Goal: Answer question/provide support: Share knowledge or assist other users

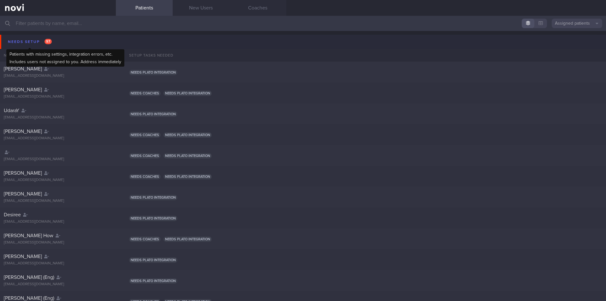
click at [35, 39] on div "Needs setup 97" at bounding box center [29, 42] width 47 height 9
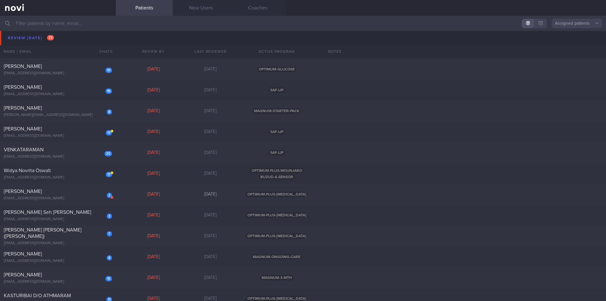
scroll to position [694, 0]
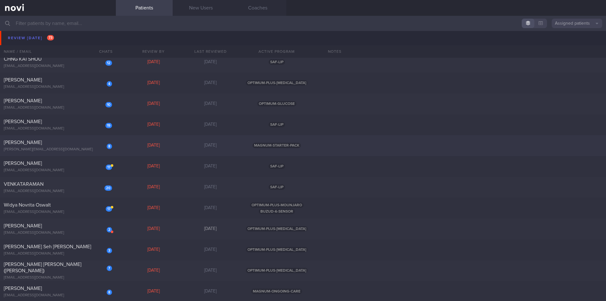
click at [71, 150] on div "[PERSON_NAME][EMAIL_ADDRESS][DOMAIN_NAME]" at bounding box center [58, 149] width 108 height 5
select select "8"
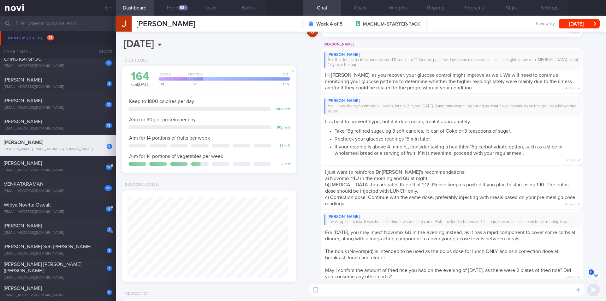
scroll to position [-590, 0]
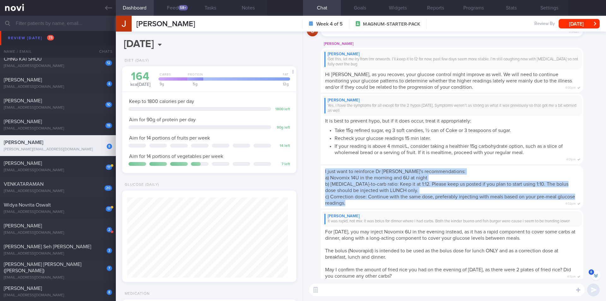
drag, startPoint x: 364, startPoint y: 204, endPoint x: 316, endPoint y: 172, distance: 57.5
click at [316, 172] on div "I just want to reinforce Dr [PERSON_NAME]'s recommendations: a) Novomix 14U in …" at bounding box center [454, 187] width 295 height 44
copy span "I just want to reinforce Dr [PERSON_NAME]'s recommendations: a) Novomix 14U in …"
click at [247, 8] on button "Notes" at bounding box center [248, 8] width 38 height 16
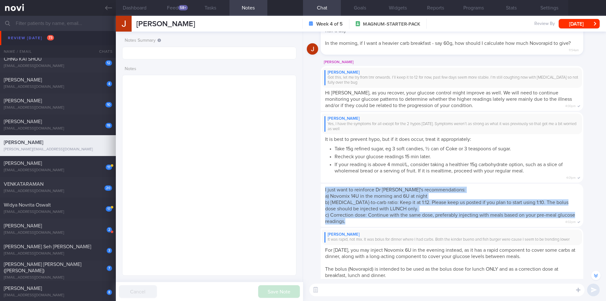
scroll to position [-572, 0]
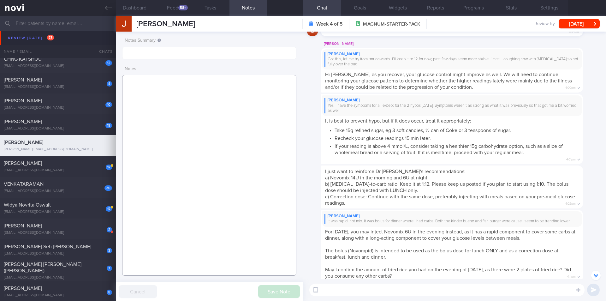
click at [172, 99] on textarea at bounding box center [209, 175] width 174 height 201
paste textarea "I just want to reinforce Dr [PERSON_NAME]'s recommendations: a) Novomix 14U in …"
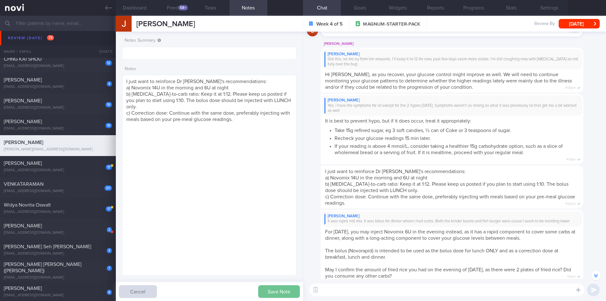
click at [290, 294] on button "Save Note" at bounding box center [279, 291] width 42 height 13
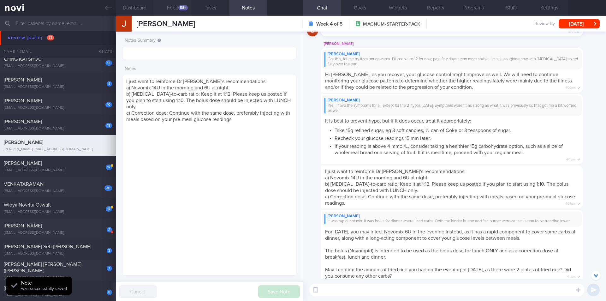
click at [174, 6] on button "Feed 58+" at bounding box center [173, 8] width 38 height 16
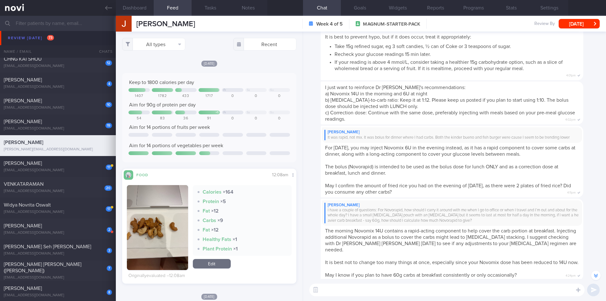
scroll to position [-477, 0]
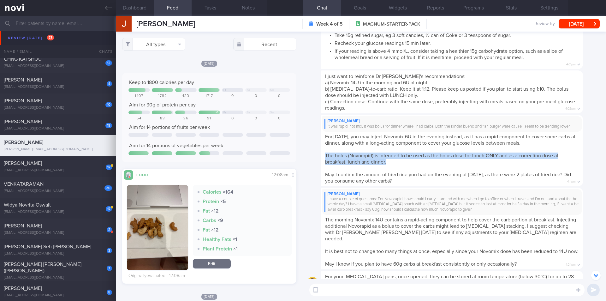
drag, startPoint x: 386, startPoint y: 169, endPoint x: 324, endPoint y: 164, distance: 62.0
click at [324, 164] on div "[PERSON_NAME] It was rapid, not mix. It was bolus for dinner where I had carbs.…" at bounding box center [451, 151] width 262 height 72
copy span "The bolus (Novorapid) is intended to be used as the bolus dose for lunch ONLY a…"
click at [248, 11] on button "Notes" at bounding box center [248, 8] width 38 height 16
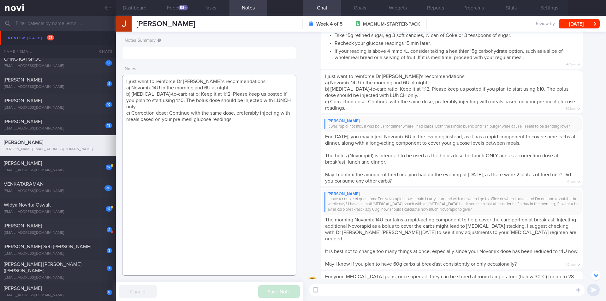
click at [255, 111] on textarea "I just want to reinforce Dr [PERSON_NAME]'s recommendations: a) Novomix 14U in …" at bounding box center [209, 175] width 174 height 201
paste textarea "The bolus (Novorapid) is intended to be used as the bolus dose for lunch ONLY a…"
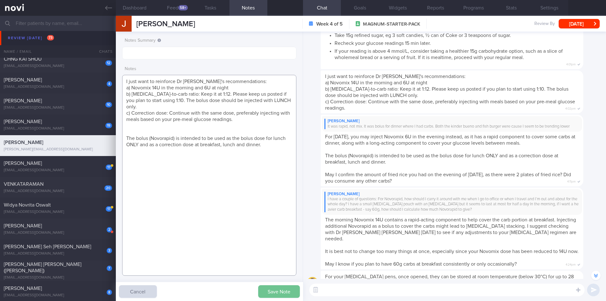
type textarea "I just want to reinforce Dr [PERSON_NAME]'s recommendations: a) Novomix 14U in …"
click at [279, 292] on button "Save Note" at bounding box center [279, 291] width 42 height 13
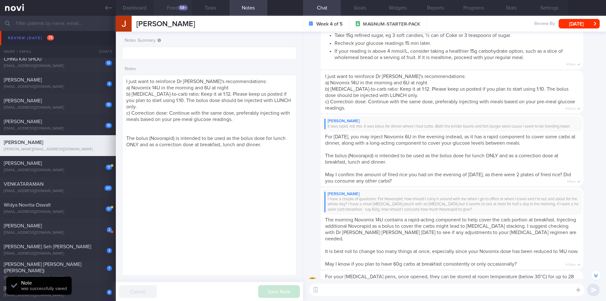
click at [176, 9] on button "Feed 58+" at bounding box center [173, 8] width 38 height 16
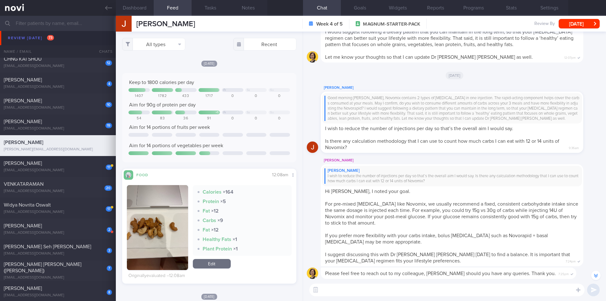
scroll to position [0, 0]
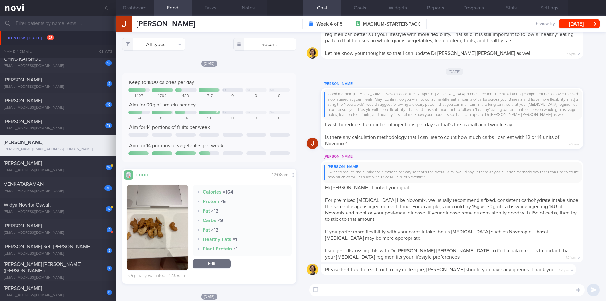
click at [391, 291] on textarea at bounding box center [446, 289] width 275 height 13
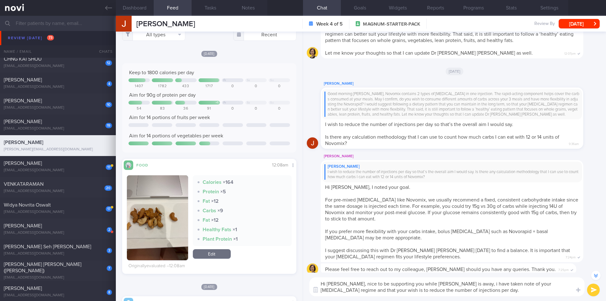
scroll to position [0, 0]
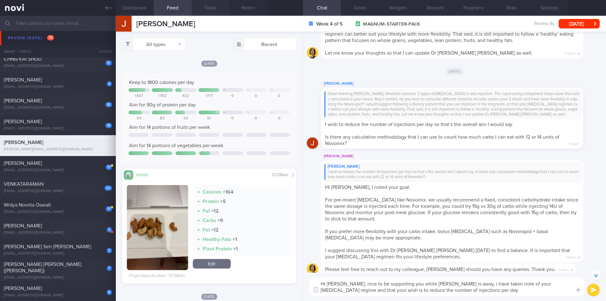
type textarea "Hi [PERSON_NAME], nice to be supporting you while [PERSON_NAME] is away, i have…"
click at [213, 9] on button "Tasks" at bounding box center [210, 8] width 38 height 16
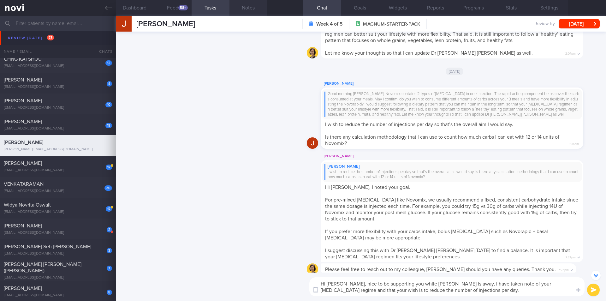
click at [247, 10] on button "Notes" at bounding box center [248, 8] width 38 height 16
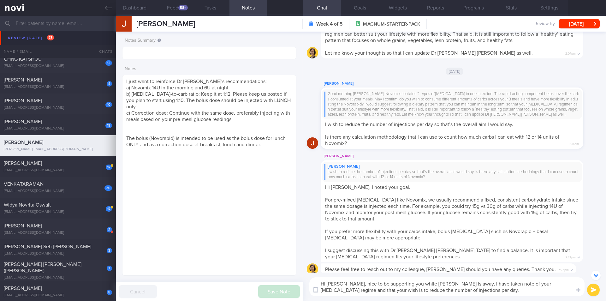
drag, startPoint x: 594, startPoint y: 289, endPoint x: 584, endPoint y: 281, distance: 12.5
click at [593, 289] on button "submit" at bounding box center [593, 289] width 13 height 13
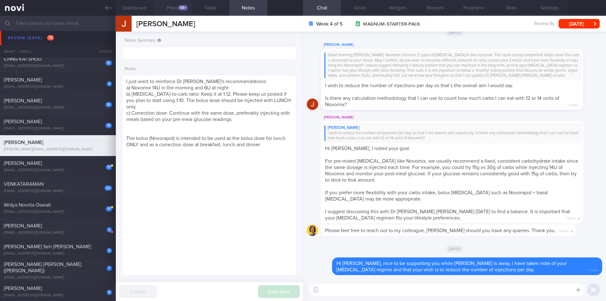
click at [184, 8] on div "58+" at bounding box center [182, 7] width 9 height 5
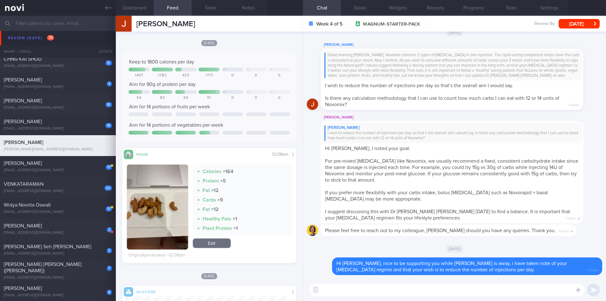
scroll to position [32, 0]
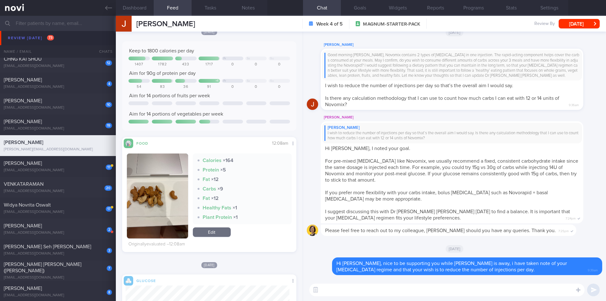
click at [155, 197] on button "button" at bounding box center [157, 195] width 61 height 85
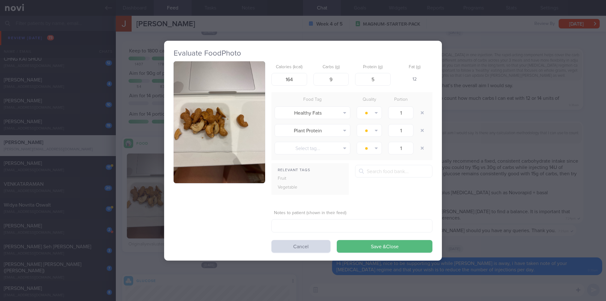
click at [219, 123] on button "button" at bounding box center [218, 122] width 91 height 122
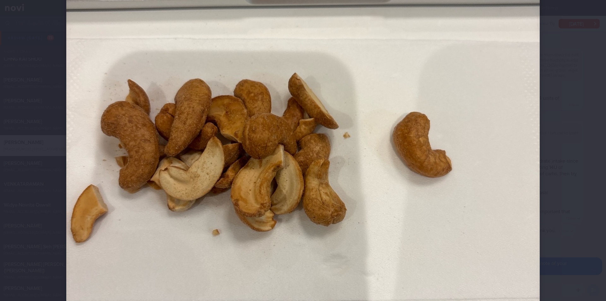
scroll to position [189, 0]
click at [559, 167] on div at bounding box center [303, 151] width 524 height 681
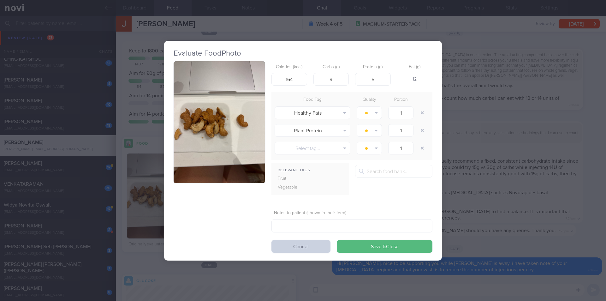
click at [305, 249] on button "Cancel" at bounding box center [300, 246] width 59 height 13
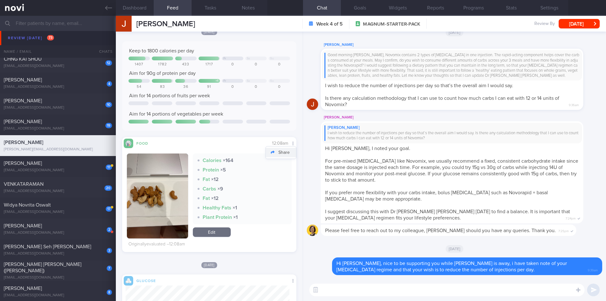
click at [285, 152] on button "Share" at bounding box center [281, 152] width 30 height 9
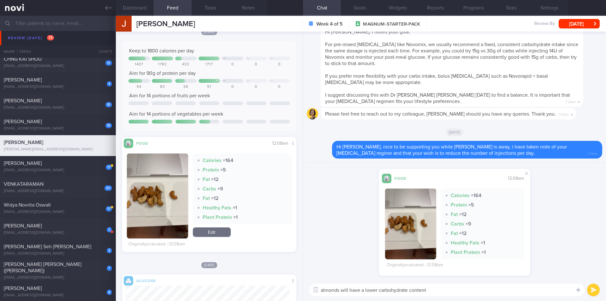
click at [364, 291] on textarea "almonds will have a lower carbohydrate content" at bounding box center [446, 289] width 275 height 13
click at [439, 289] on textarea "almonds will have a lower carbohydrate content" at bounding box center [446, 289] width 275 height 13
type textarea "almonds will have a lower carbohydrate content and you can consider trying that…"
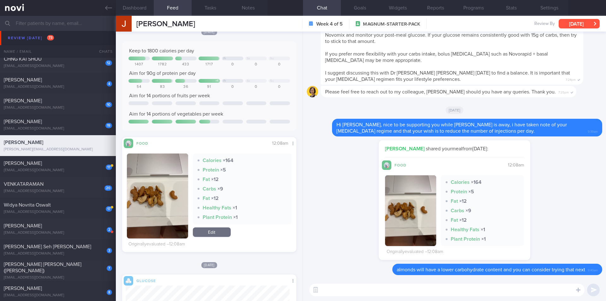
click at [583, 26] on button "[DATE]" at bounding box center [578, 23] width 41 height 9
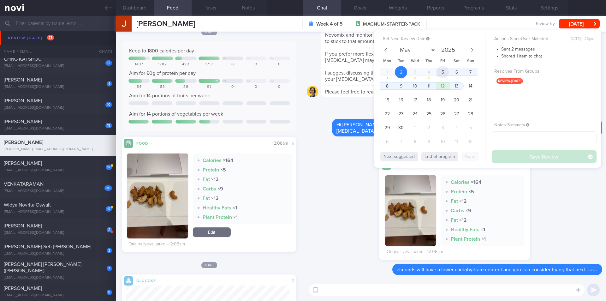
click at [441, 72] on span "5" at bounding box center [442, 72] width 12 height 12
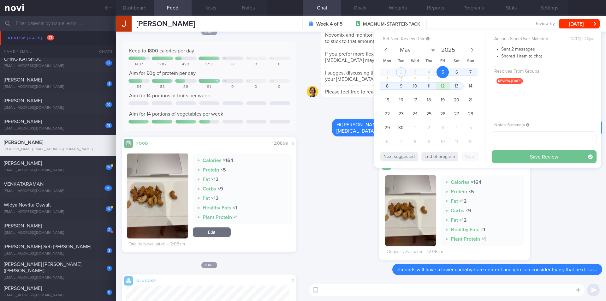
click at [515, 157] on button "Save Review" at bounding box center [543, 156] width 105 height 13
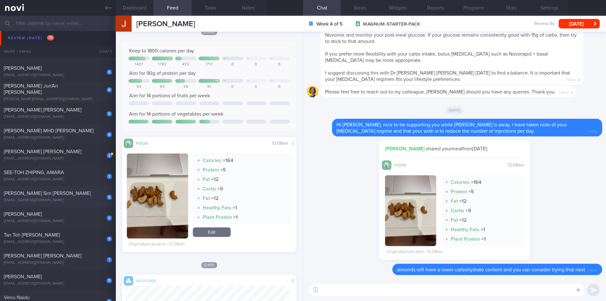
scroll to position [978, 0]
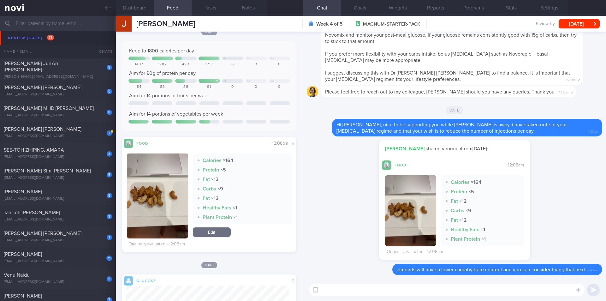
click at [84, 24] on input "text" at bounding box center [303, 23] width 606 height 15
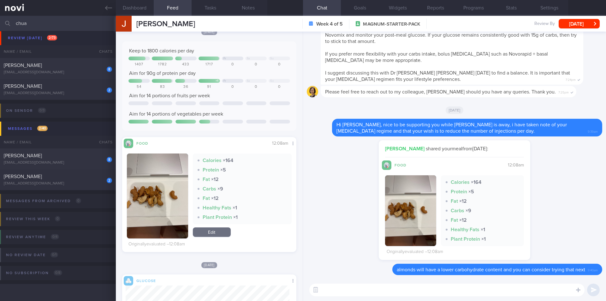
scroll to position [21, 0]
type input "chua"
click at [69, 64] on div "[PERSON_NAME]" at bounding box center [57, 65] width 107 height 6
click at [572, 26] on button "[DATE]" at bounding box center [578, 23] width 41 height 9
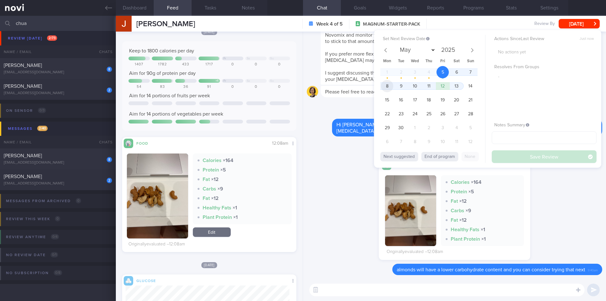
click at [391, 82] on span "8" at bounding box center [387, 86] width 12 height 12
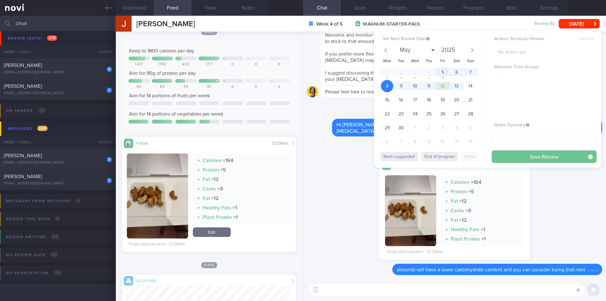
click at [517, 155] on button "Save Review" at bounding box center [543, 156] width 105 height 13
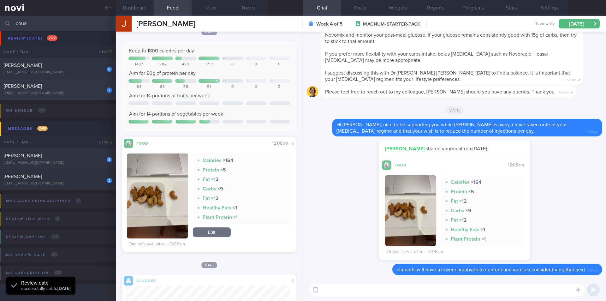
scroll to position [89, 164]
click at [51, 69] on div "8 [PERSON_NAME] [EMAIL_ADDRESS][DOMAIN_NAME]" at bounding box center [58, 68] width 116 height 13
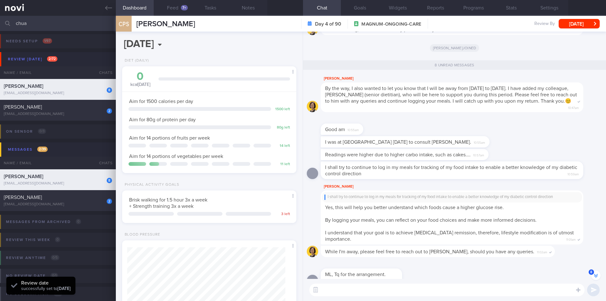
scroll to position [-95, 0]
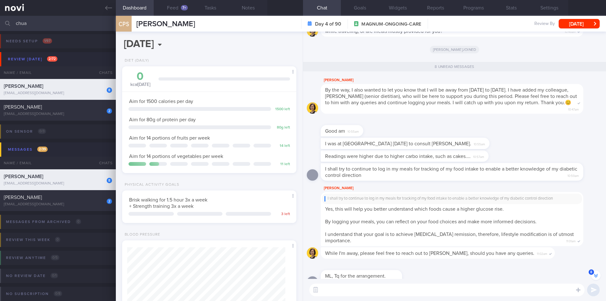
click at [365, 288] on textarea at bounding box center [446, 289] width 275 height 13
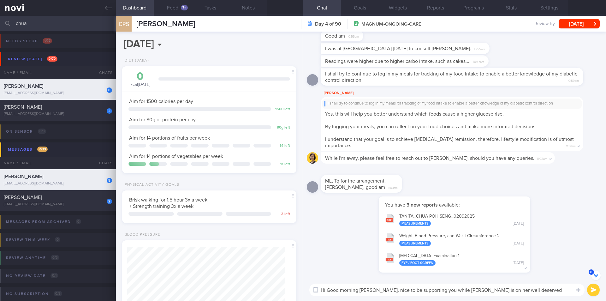
scroll to position [0, 0]
type textarea "Hi Good morning [PERSON_NAME], nice to be supporting you while [PERSON_NAME] is…"
click at [590, 288] on button "submit" at bounding box center [593, 289] width 13 height 13
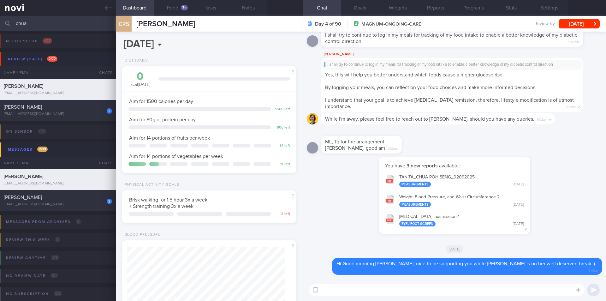
scroll to position [0, 0]
click at [550, 11] on button "Settings" at bounding box center [549, 8] width 38 height 16
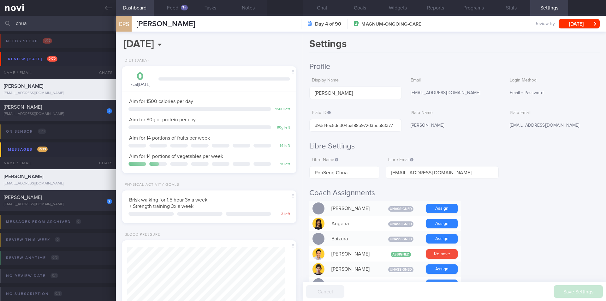
drag, startPoint x: 318, startPoint y: 256, endPoint x: 321, endPoint y: 240, distance: 15.4
click at [318, 256] on div at bounding box center [318, 254] width 12 height 12
click at [325, 5] on button "Chat" at bounding box center [322, 8] width 38 height 16
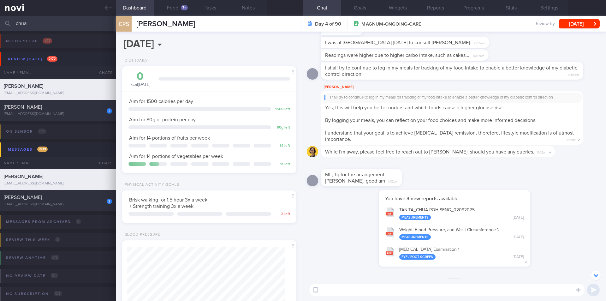
scroll to position [-63, 0]
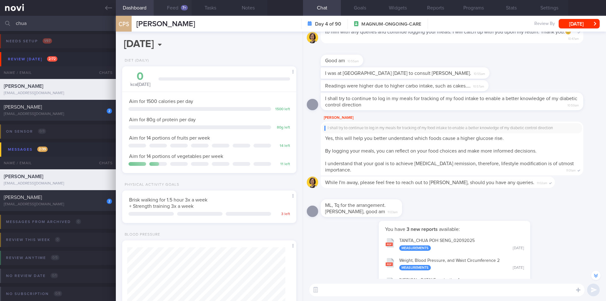
click at [172, 8] on button "Feed 7+" at bounding box center [173, 8] width 38 height 16
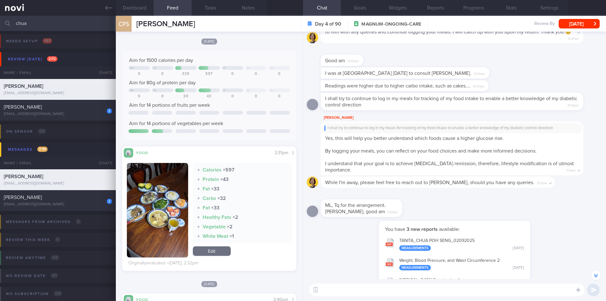
scroll to position [32, 0]
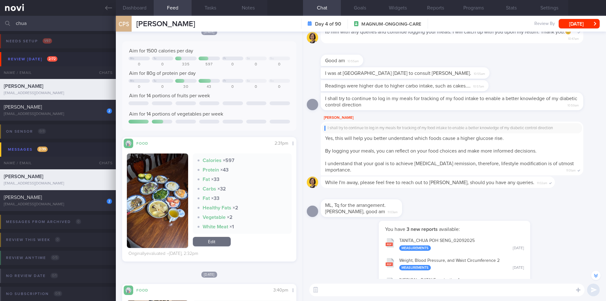
click at [171, 205] on button "button" at bounding box center [157, 200] width 61 height 94
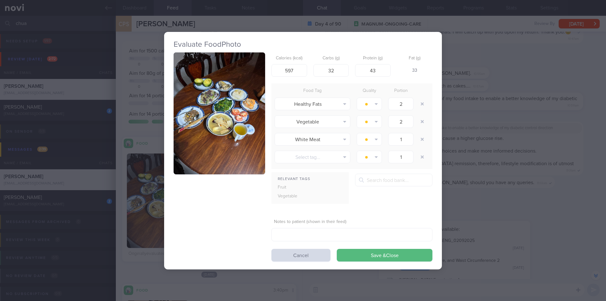
click at [215, 117] on button "button" at bounding box center [218, 113] width 91 height 122
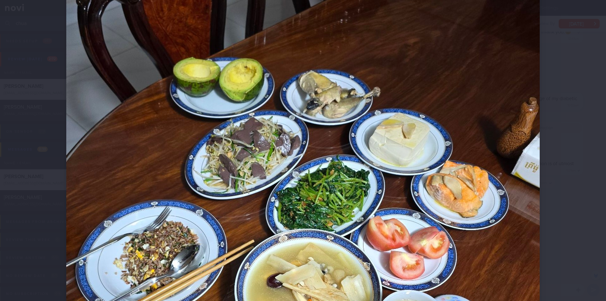
scroll to position [158, 0]
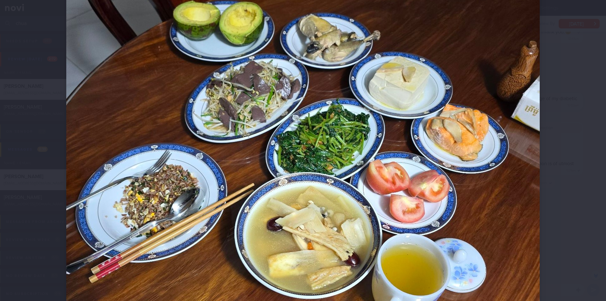
click at [557, 179] on div at bounding box center [303, 182] width 524 height 681
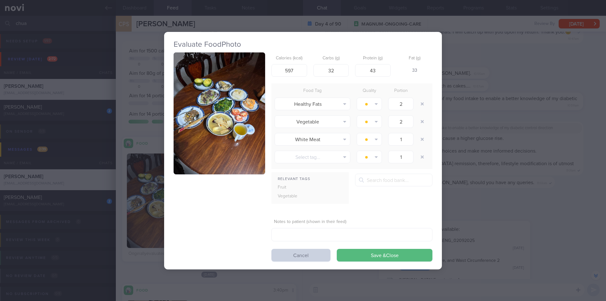
click at [274, 256] on button "Cancel" at bounding box center [300, 255] width 59 height 13
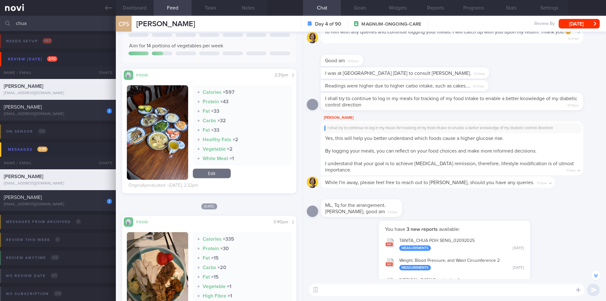
scroll to position [63, 0]
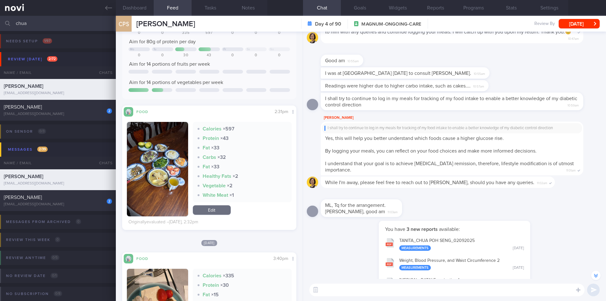
click at [167, 158] on button "button" at bounding box center [157, 169] width 61 height 94
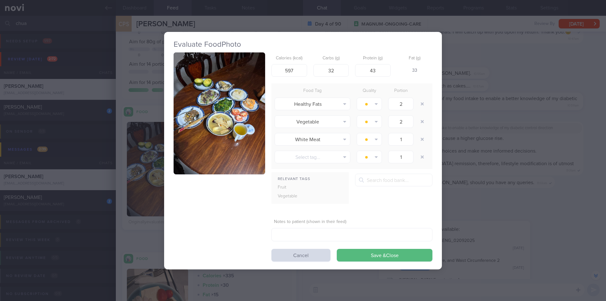
click at [241, 124] on button "button" at bounding box center [218, 113] width 91 height 122
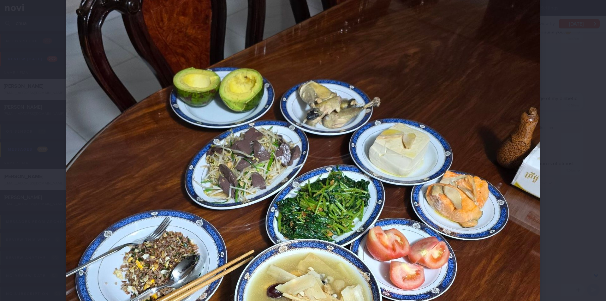
scroll to position [95, 0]
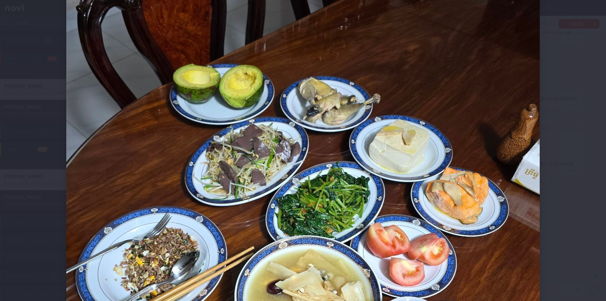
click at [570, 218] on div at bounding box center [303, 150] width 606 height 301
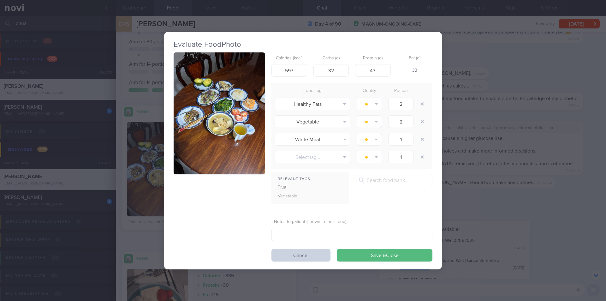
drag, startPoint x: 314, startPoint y: 256, endPoint x: 313, endPoint y: 250, distance: 5.1
click at [313, 255] on button "Cancel" at bounding box center [300, 255] width 59 height 13
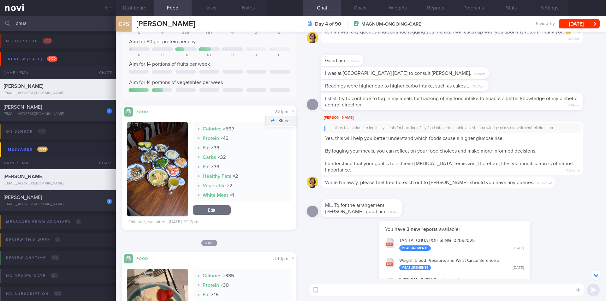
click at [274, 123] on button "Share" at bounding box center [281, 120] width 30 height 9
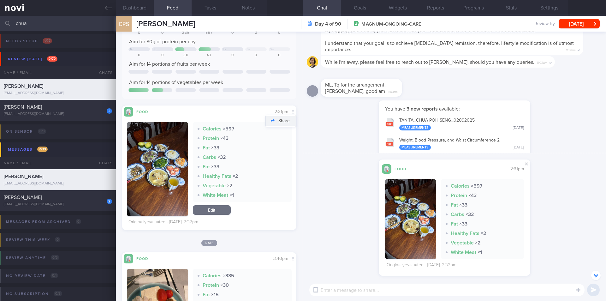
scroll to position [-189, 0]
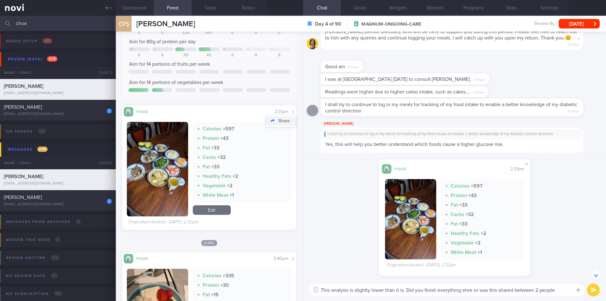
type textarea "This analysis is slighlty lower than it is. Did you finish everything ehre or w…"
